Goal: Transaction & Acquisition: Obtain resource

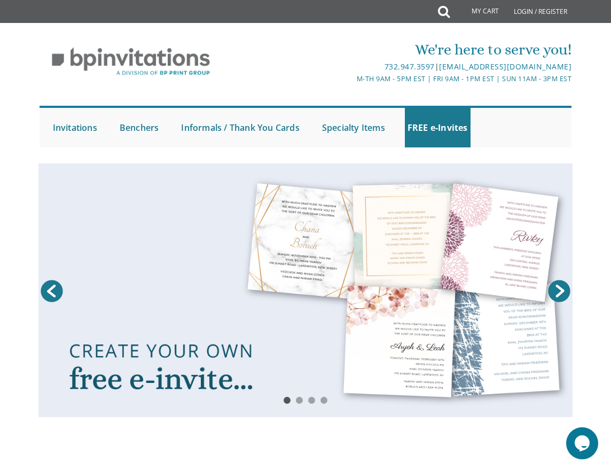
click at [554, 285] on link "Next" at bounding box center [558, 291] width 27 height 27
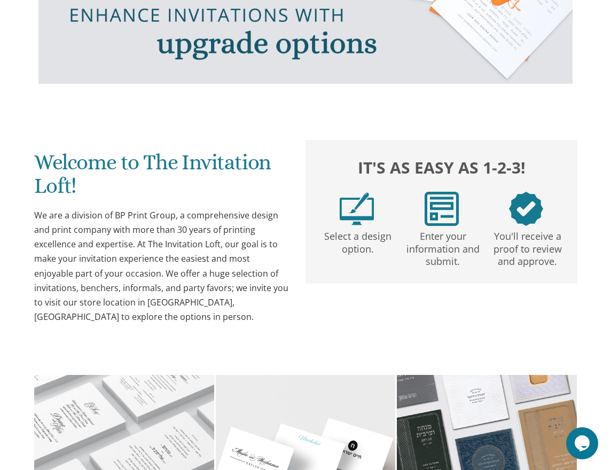
scroll to position [363, 0]
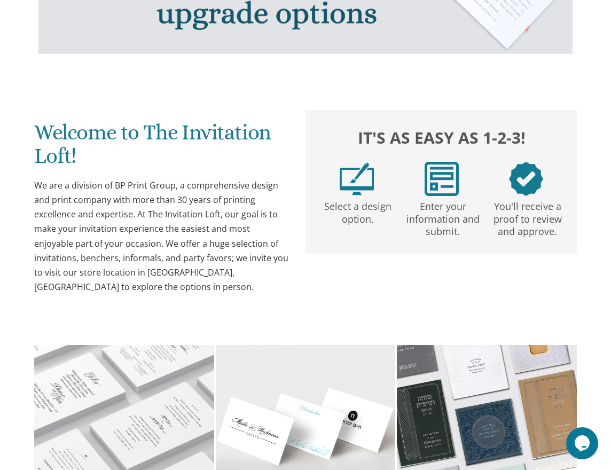
click at [359, 179] on img at bounding box center [356, 179] width 34 height 34
click at [374, 221] on p "Select a design option." at bounding box center [358, 210] width 81 height 29
drag, startPoint x: 354, startPoint y: 199, endPoint x: 518, endPoint y: 177, distance: 165.8
click at [360, 198] on p "Select a design option." at bounding box center [358, 210] width 81 height 29
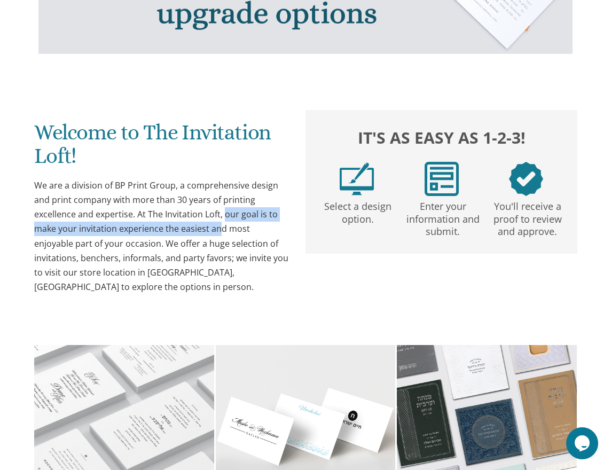
click at [226, 218] on div "We are a division of BP Print Group, a comprehensive design and print company w…" at bounding box center [161, 236] width 254 height 116
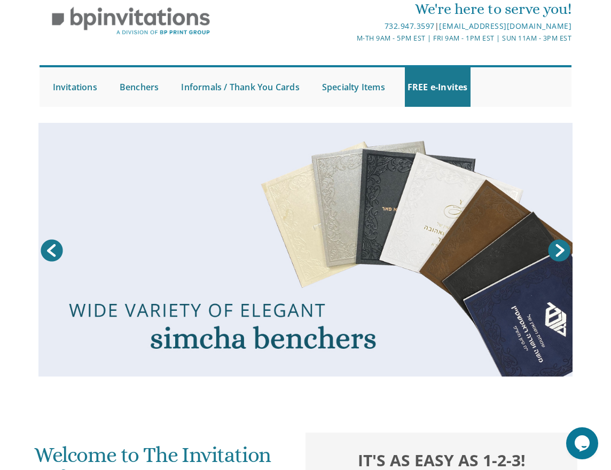
scroll to position [35, 0]
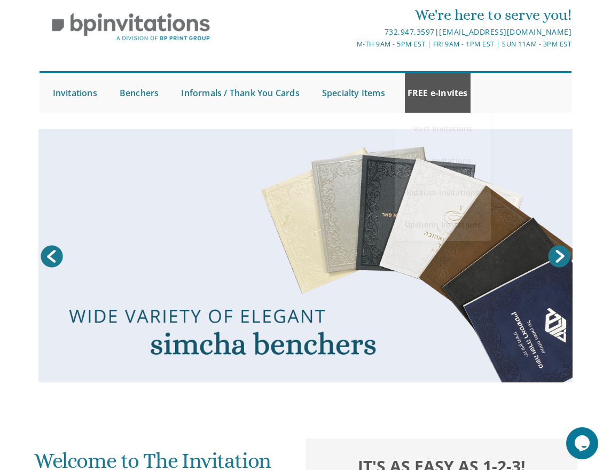
click at [429, 79] on link "FREE e-Invites" at bounding box center [438, 92] width 66 height 39
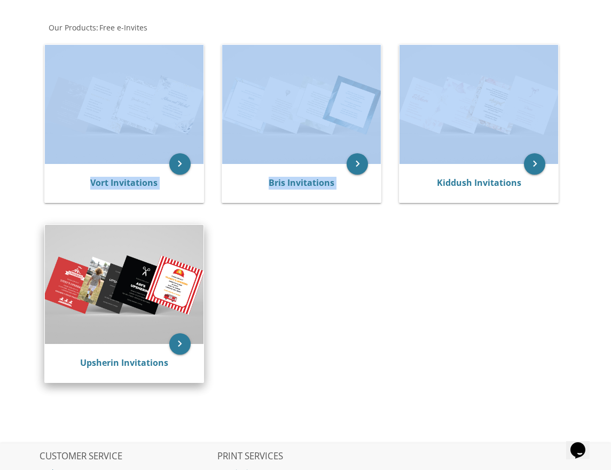
click at [133, 274] on img at bounding box center [124, 284] width 159 height 119
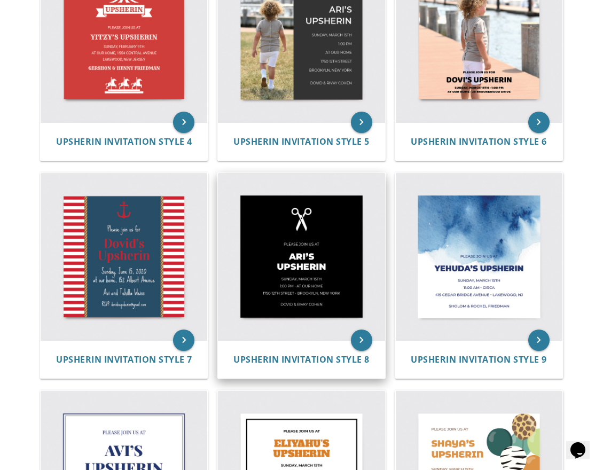
scroll to position [539, 0]
